Goal: Check status

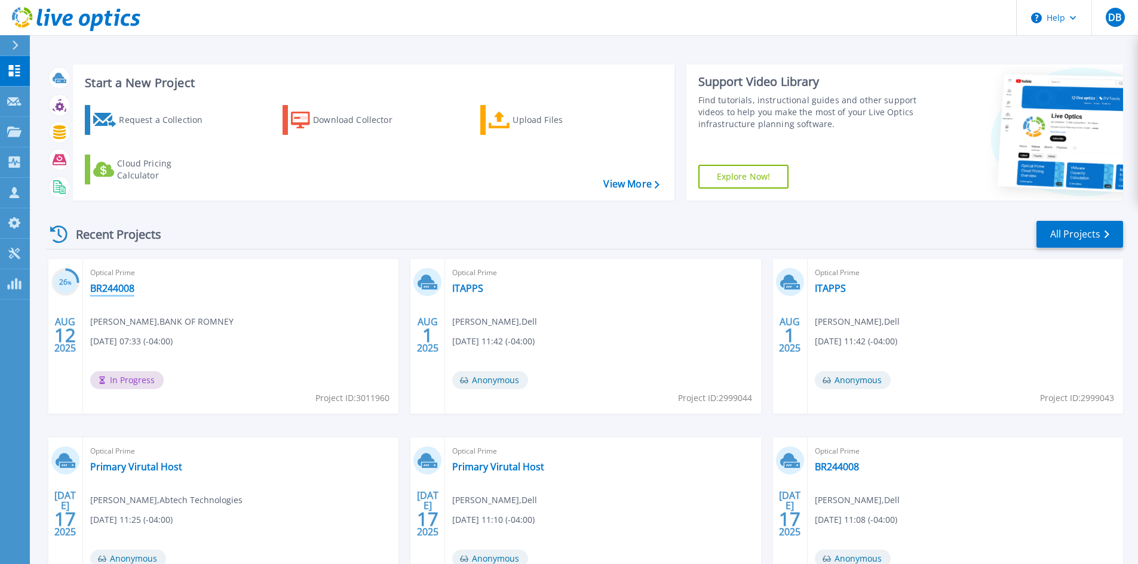
click at [118, 290] on link "BR244008" at bounding box center [112, 288] width 44 height 12
